Goal: Transaction & Acquisition: Purchase product/service

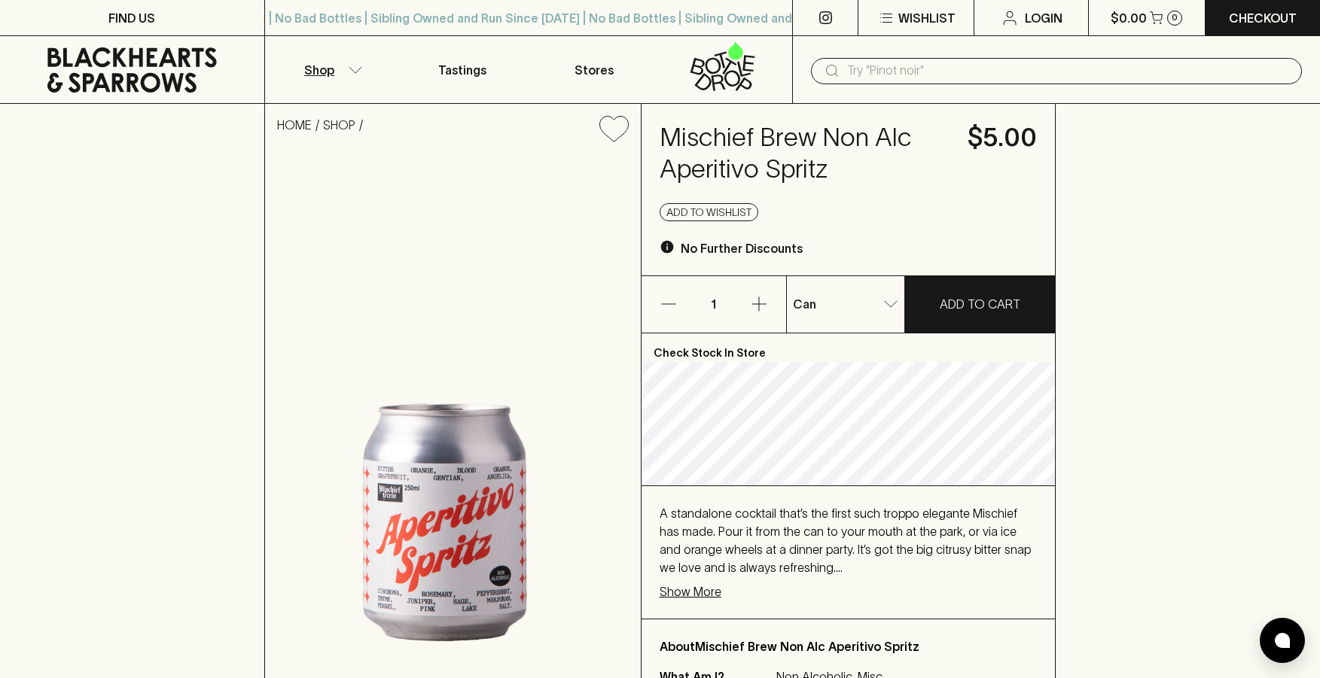
click at [344, 79] on button "Shop" at bounding box center [331, 69] width 132 height 67
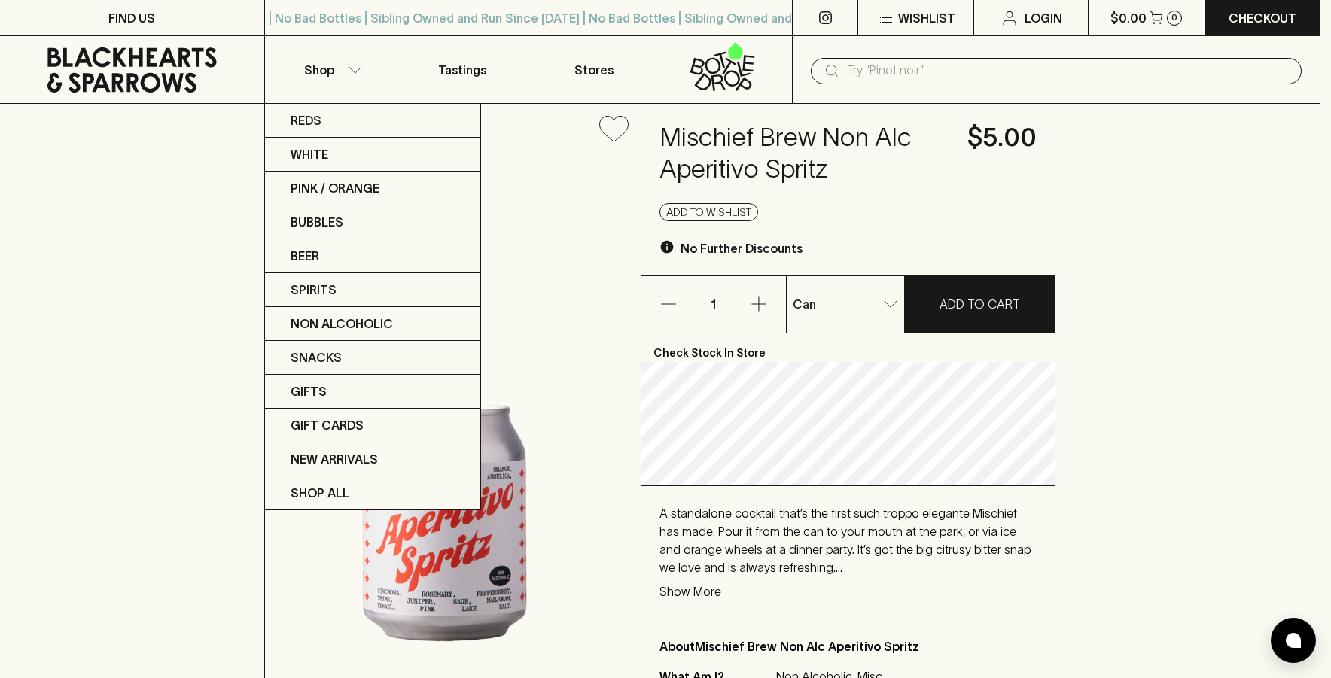
click at [356, 70] on div at bounding box center [665, 339] width 1331 height 678
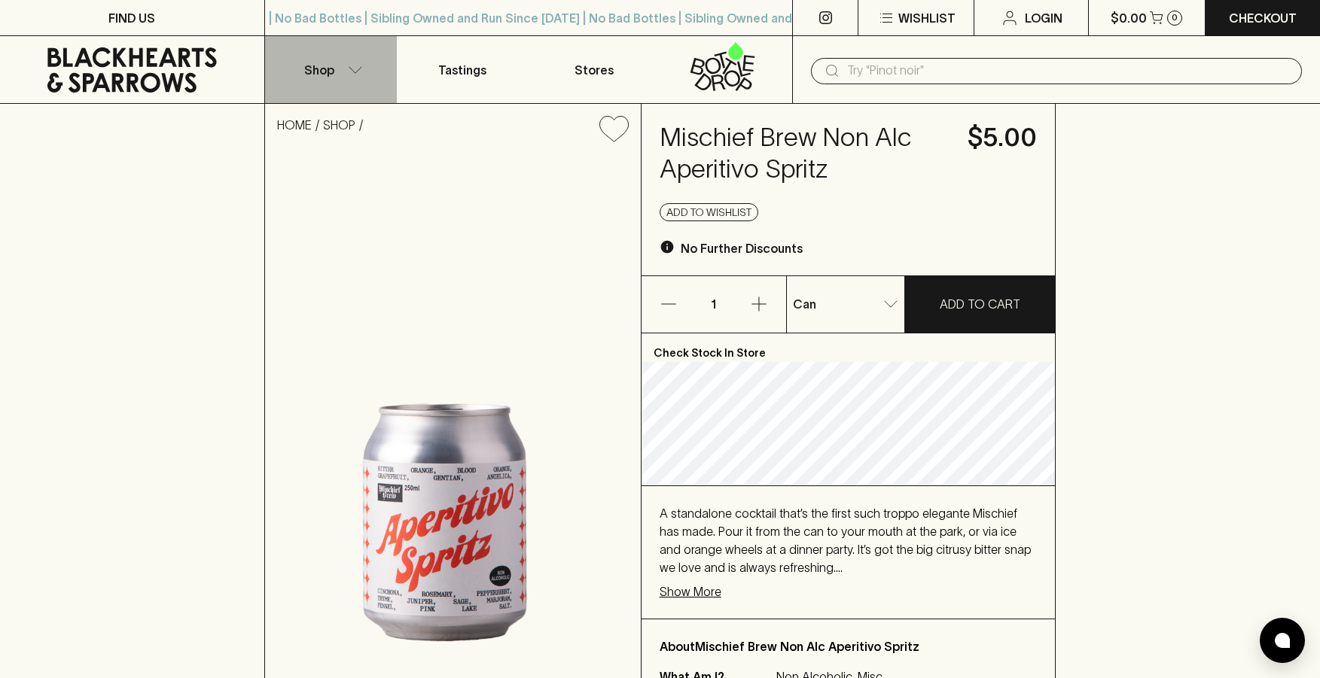
click at [356, 70] on icon "button" at bounding box center [355, 70] width 15 height 8
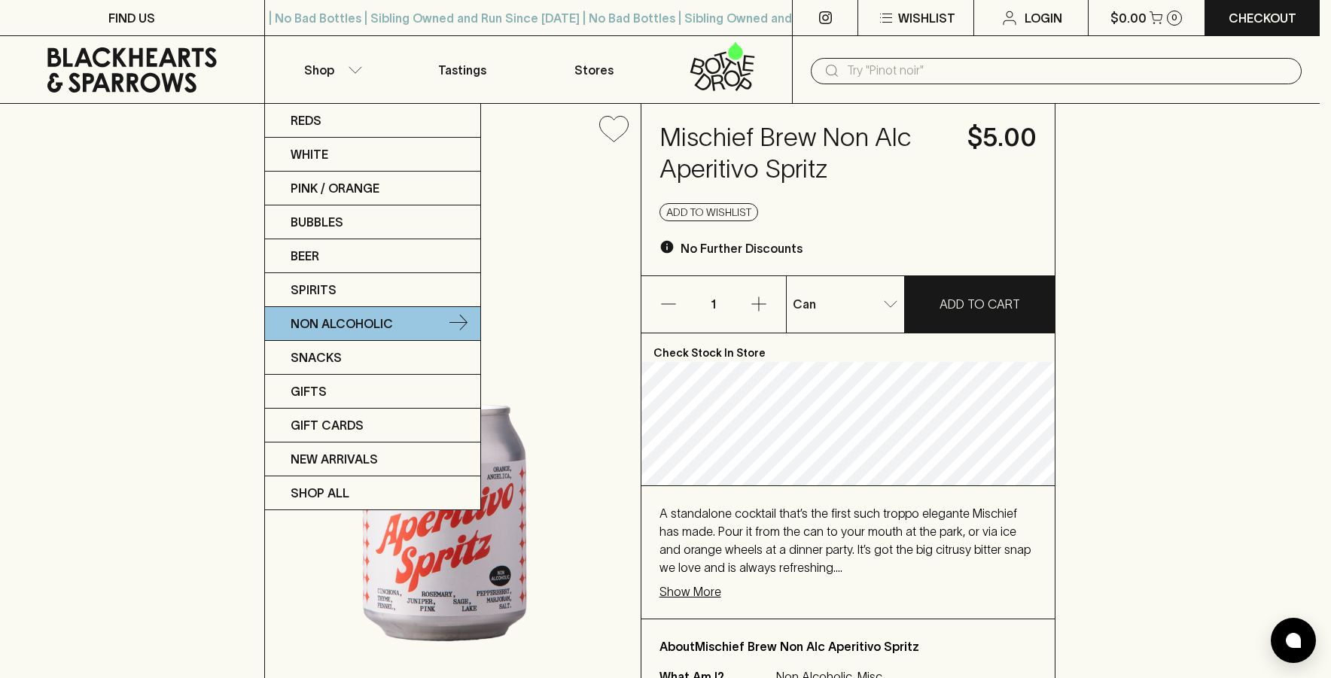
click at [336, 332] on p "Non Alcoholic" at bounding box center [342, 324] width 102 height 18
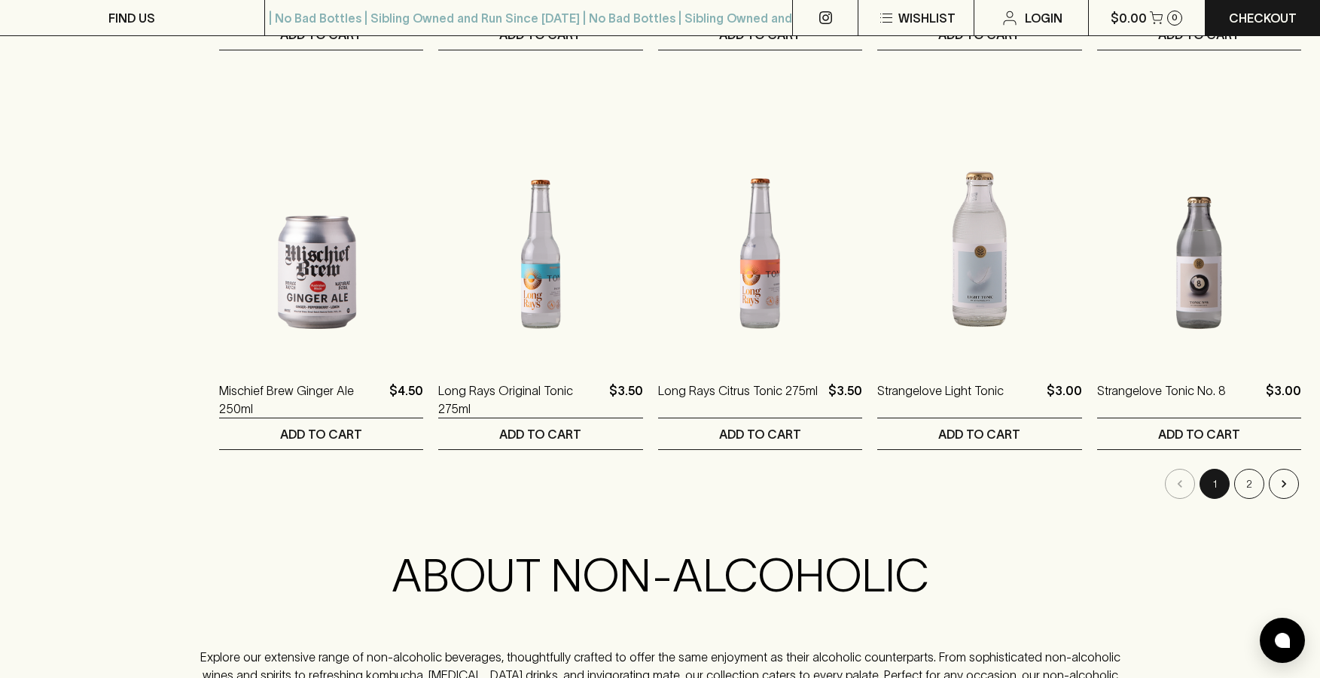
scroll to position [1413, 0]
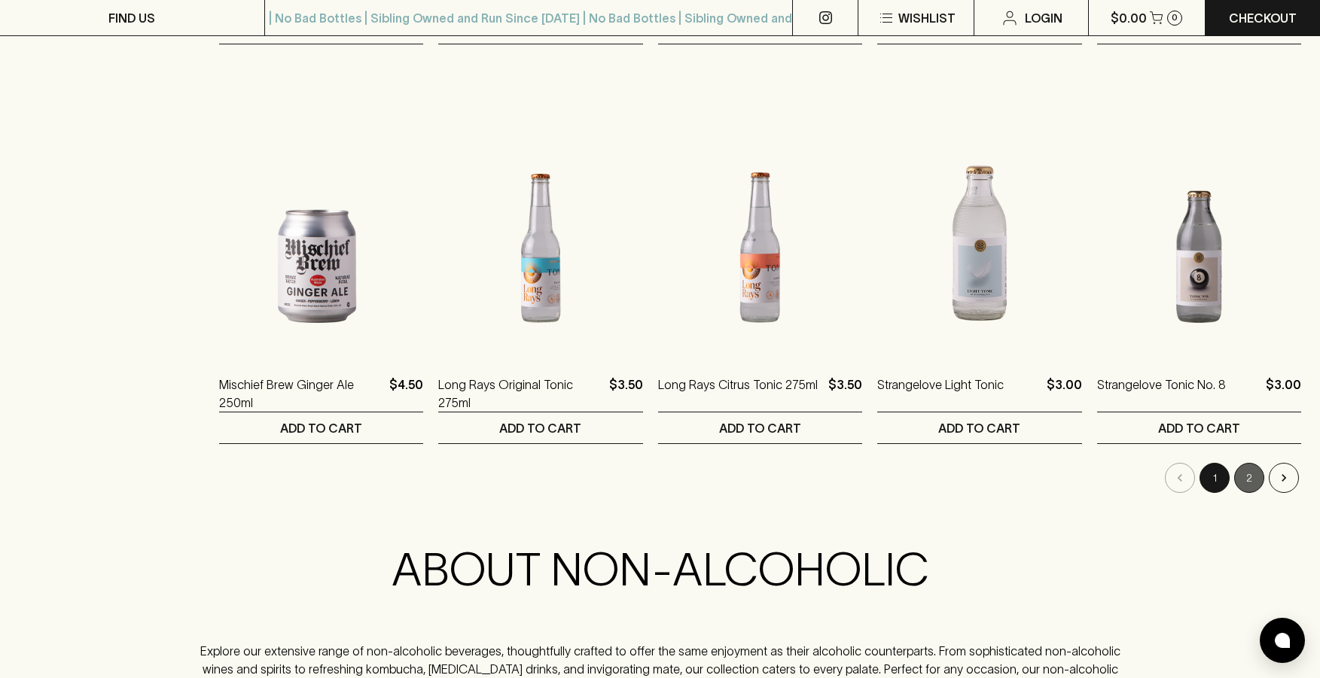
click at [1256, 486] on button "2" at bounding box center [1249, 478] width 30 height 30
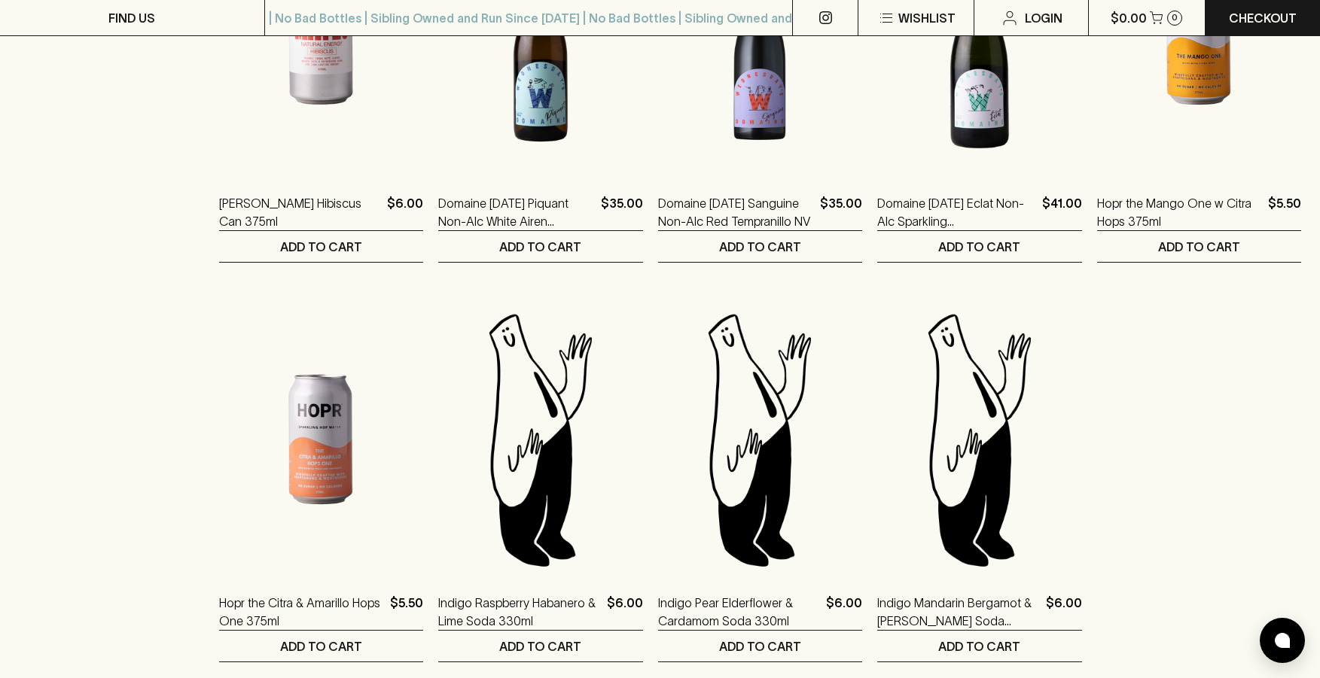
scroll to position [1219, 0]
